Goal: Task Accomplishment & Management: Use online tool/utility

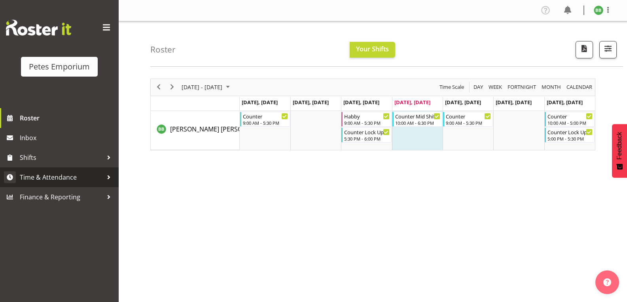
click at [64, 183] on span "Time & Attendance" at bounding box center [61, 178] width 83 height 12
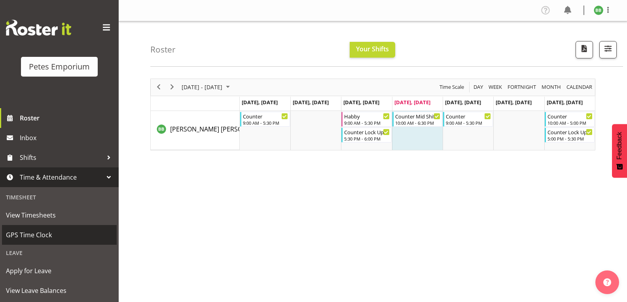
click at [57, 238] on span "GPS Time Clock" at bounding box center [59, 235] width 107 height 12
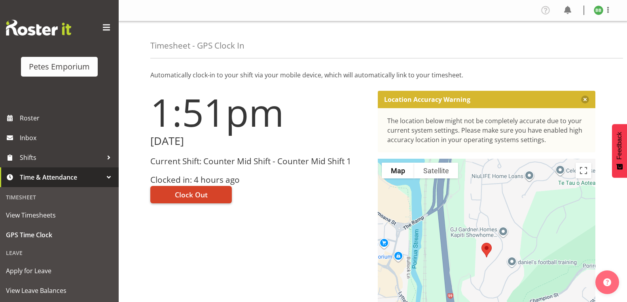
click at [201, 196] on span "Clock Out" at bounding box center [191, 195] width 33 height 10
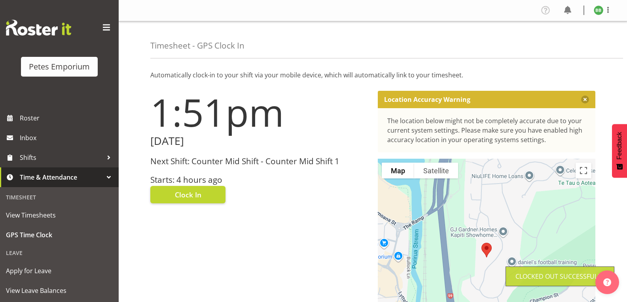
click at [599, 10] on img at bounding box center [597, 10] width 9 height 9
click at [576, 41] on link "Log Out" at bounding box center [574, 41] width 76 height 14
